Goal: Find specific page/section: Find specific page/section

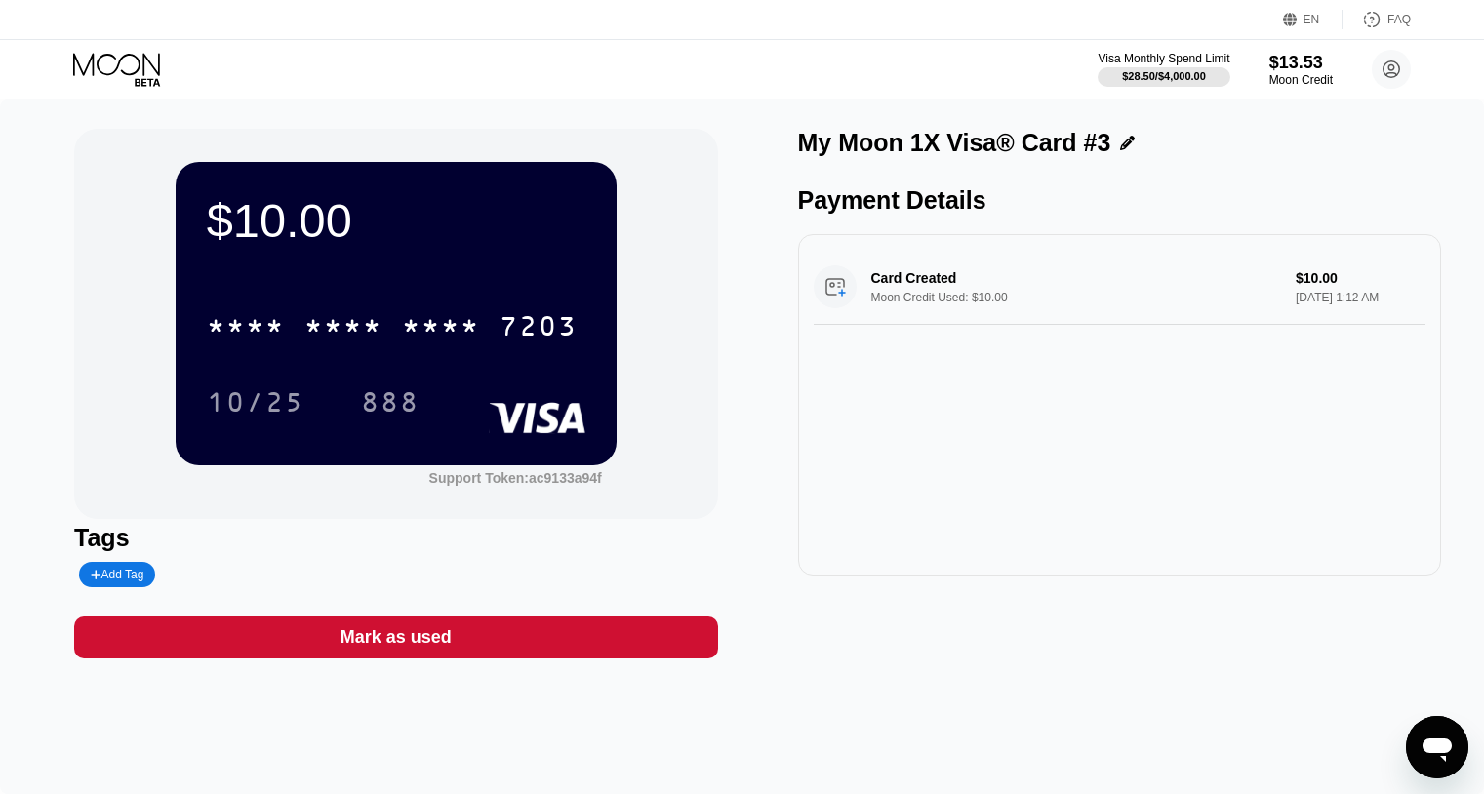
click at [397, 331] on div "* * * * * * * * * * * * 7203" at bounding box center [392, 326] width 394 height 49
click at [432, 197] on div "$10.00" at bounding box center [396, 220] width 379 height 55
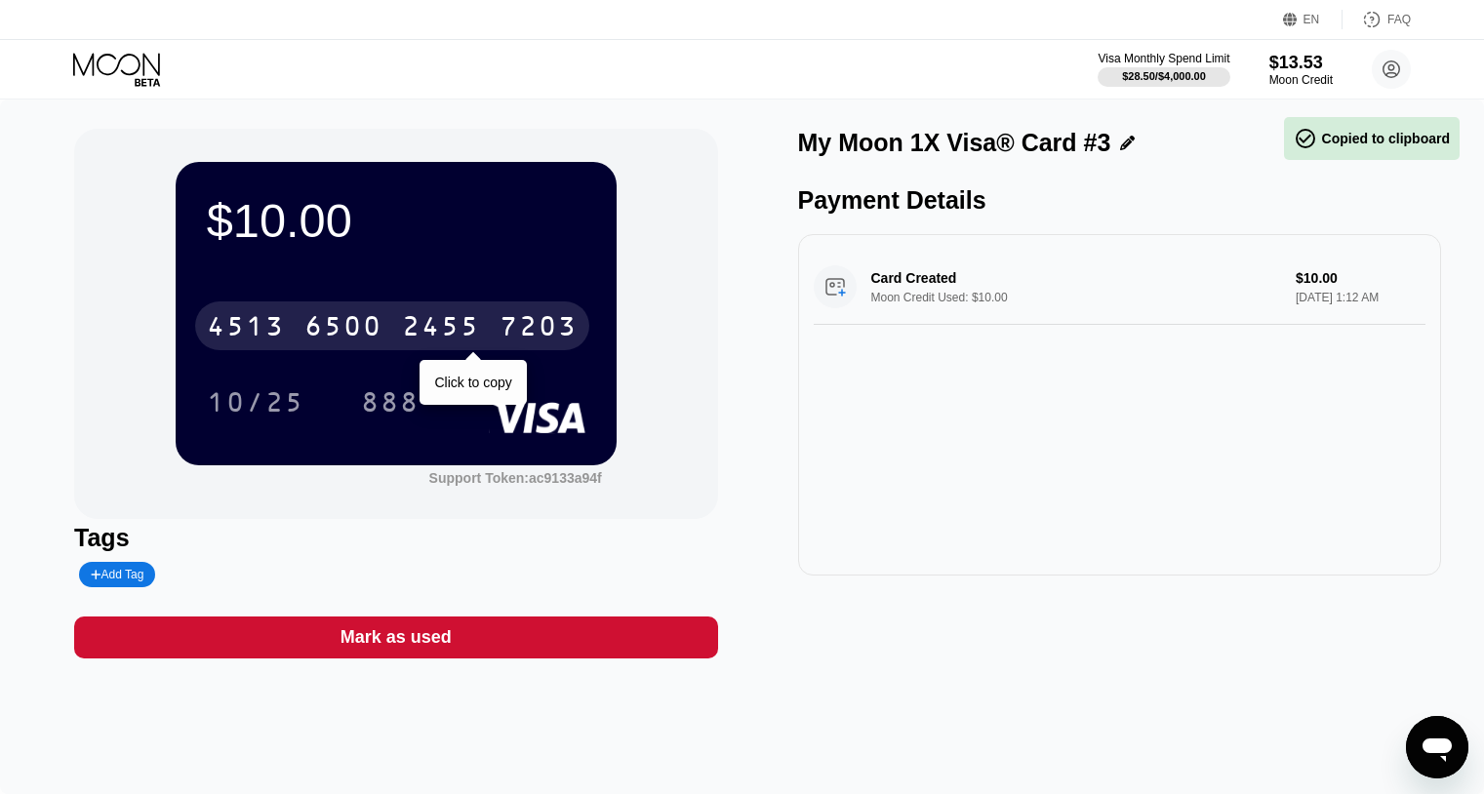
click at [384, 317] on div "4513 6500 2455 7203" at bounding box center [392, 326] width 394 height 49
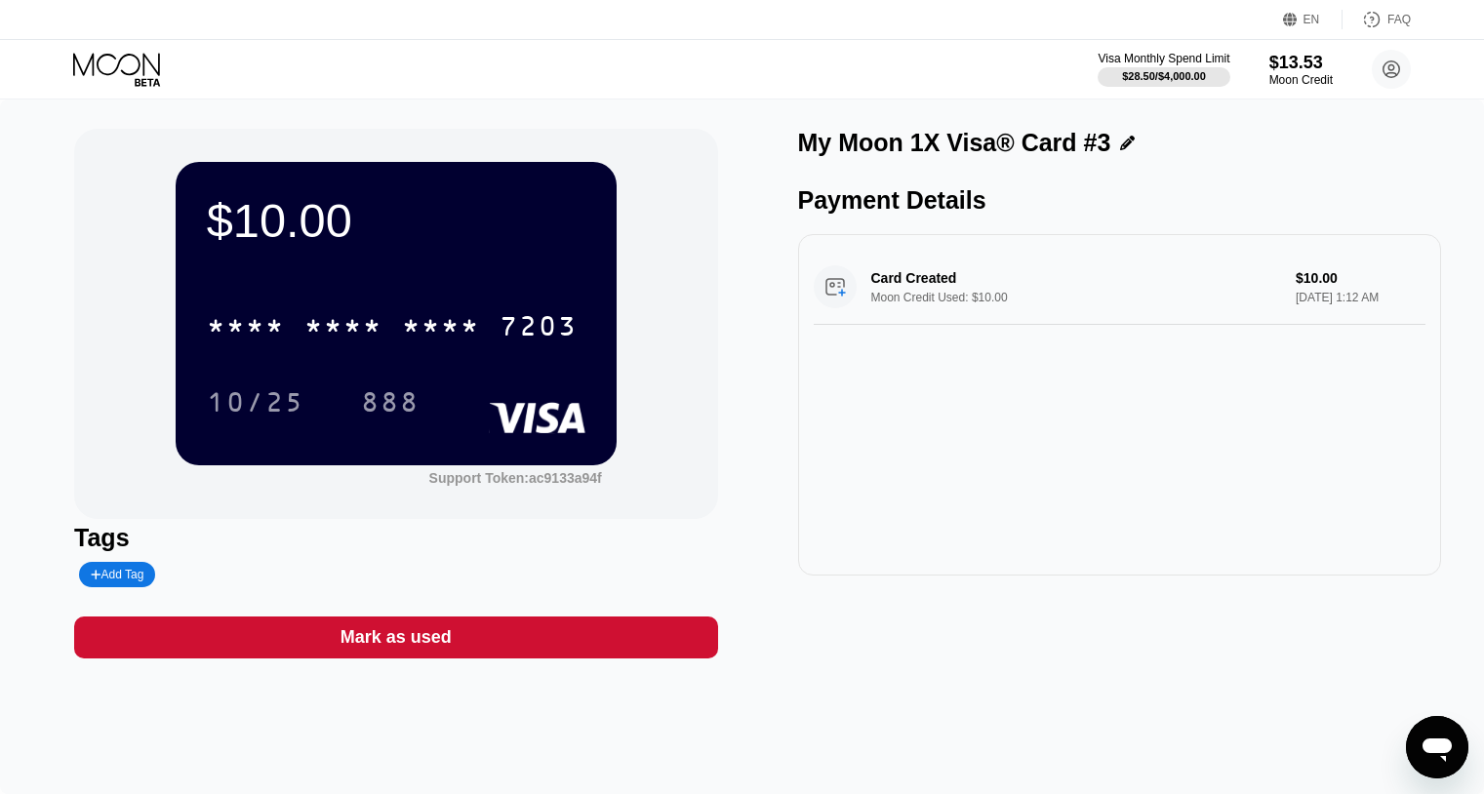
click at [268, 376] on div "* * * * * * * * * * * * 7203 10/25 888" at bounding box center [396, 344] width 379 height 115
click at [265, 405] on div "10/25" at bounding box center [256, 404] width 98 height 31
